Goal: Navigation & Orientation: Understand site structure

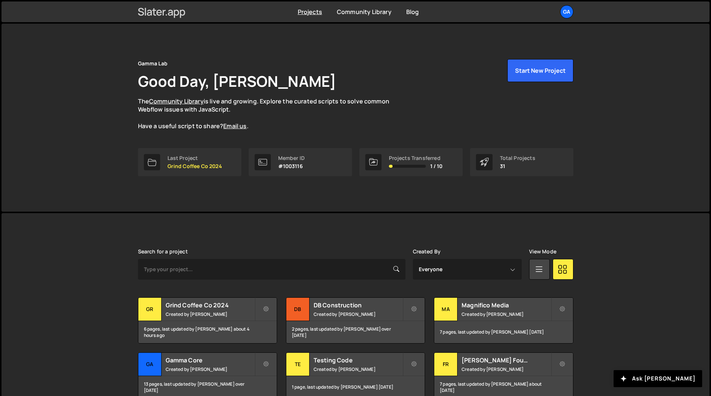
click at [161, 14] on icon at bounding box center [159, 13] width 6 height 6
